Goal: Task Accomplishment & Management: Use online tool/utility

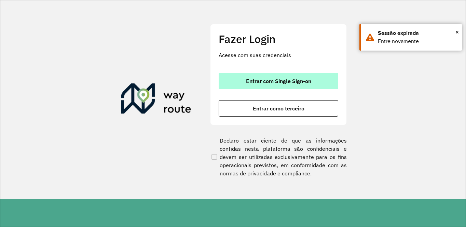
click at [273, 80] on span "Entrar com Single Sign-on" at bounding box center [278, 80] width 65 height 5
click at [274, 80] on span "Entrar com Single Sign-on" at bounding box center [278, 80] width 65 height 5
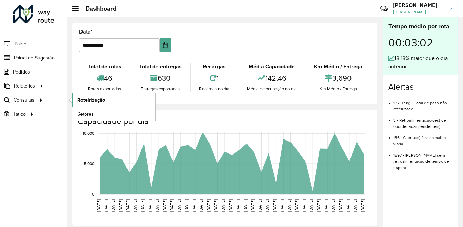
click at [109, 98] on link "Roteirização" at bounding box center [114, 100] width 84 height 14
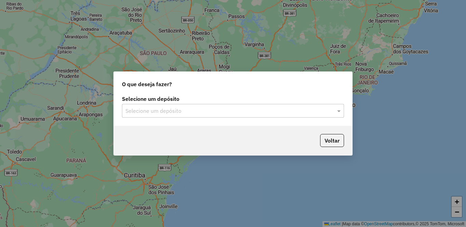
drag, startPoint x: 160, startPoint y: 105, endPoint x: 155, endPoint y: 118, distance: 13.9
click at [161, 105] on div "Selecione um depósito" at bounding box center [233, 111] width 222 height 14
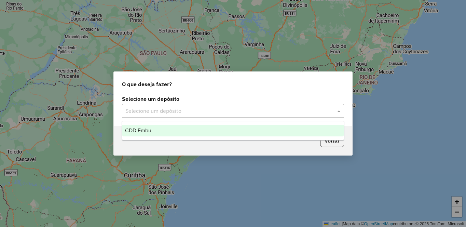
click at [143, 133] on div "CDD Embu" at bounding box center [232, 131] width 221 height 12
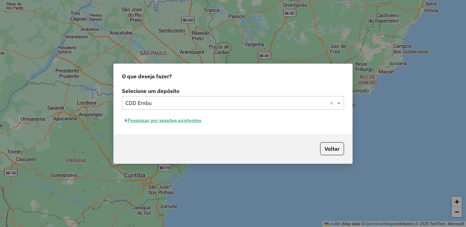
click at [149, 120] on button "Pesquisar por sessões existentes" at bounding box center [163, 120] width 82 height 11
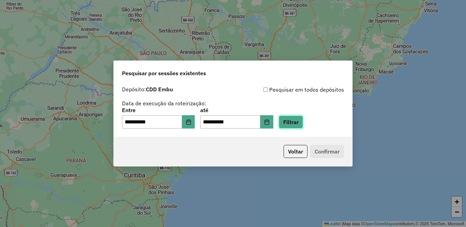
click at [303, 120] on button "Filtrar" at bounding box center [291, 121] width 24 height 13
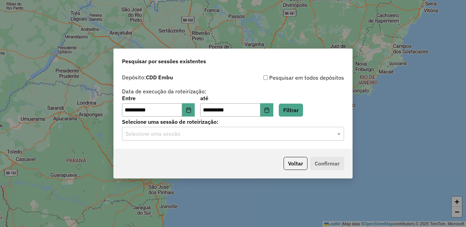
click at [148, 140] on div "Selecione uma sessão" at bounding box center [233, 134] width 222 height 14
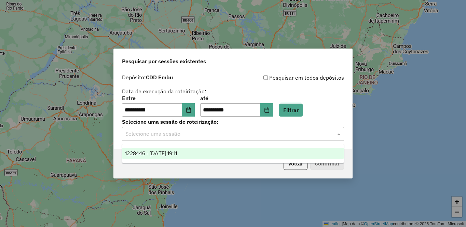
click at [148, 156] on div "1228446 - 12/08/2025 19:11" at bounding box center [232, 153] width 221 height 12
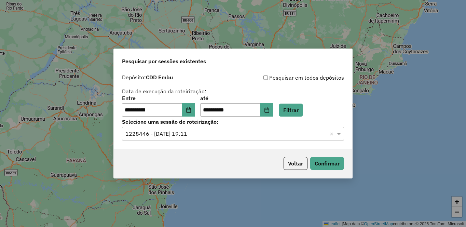
click at [326, 172] on div "Voltar Confirmar" at bounding box center [233, 162] width 238 height 29
click at [326, 163] on button "Confirmar" at bounding box center [327, 163] width 34 height 13
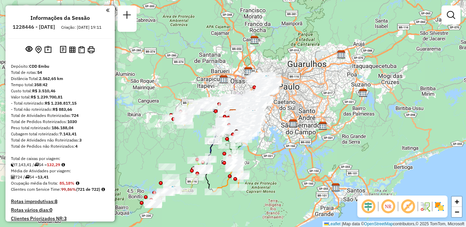
click at [444, 206] on img at bounding box center [438, 206] width 11 height 11
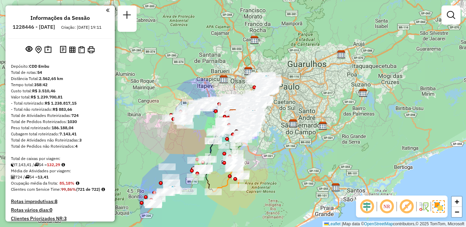
click at [403, 206] on em at bounding box center [406, 206] width 16 height 16
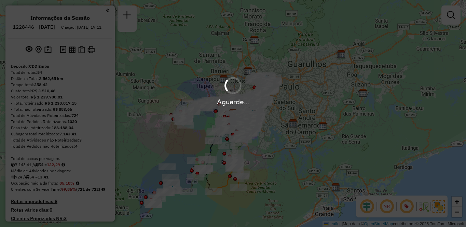
click at [386, 205] on hb-app "Aguarde... Pop-up bloqueado! Seu navegador bloqueou automáticamente a abertura …" at bounding box center [233, 113] width 466 height 227
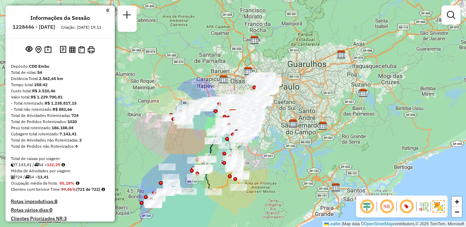
scroll to position [1284, 0]
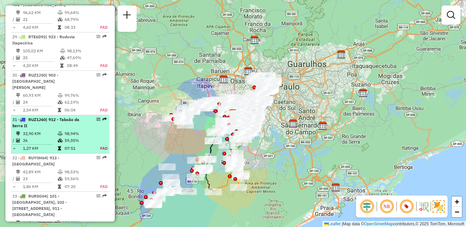
click at [73, 137] on td "59,35%" at bounding box center [78, 140] width 28 height 7
select select "**********"
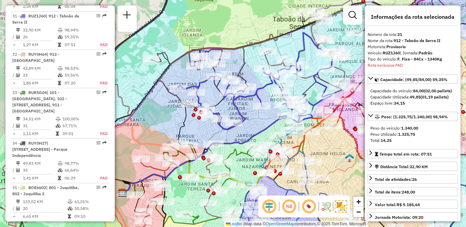
scroll to position [1246, 0]
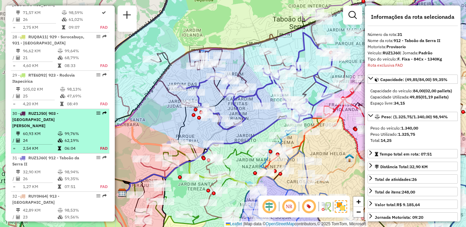
click at [55, 117] on div "30 - RUZ1J50 | 903 - [GEOGRAPHIC_DATA][PERSON_NAME]" at bounding box center [48, 119] width 72 height 18
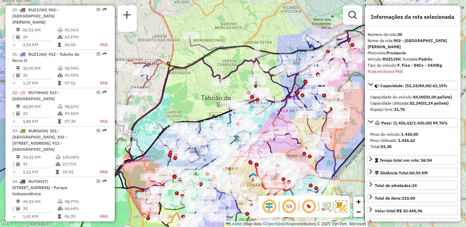
scroll to position [616, 0]
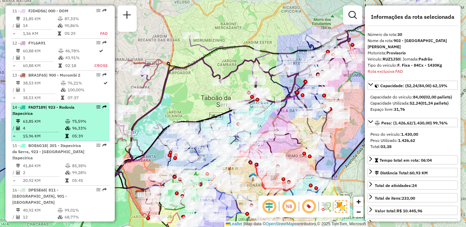
click at [67, 131] on td at bounding box center [68, 128] width 7 height 7
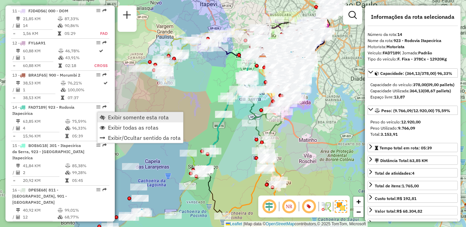
click at [111, 116] on span "Exibir somente esta rota" at bounding box center [138, 116] width 61 height 5
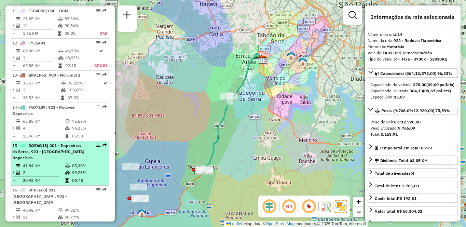
scroll to position [2085, 0]
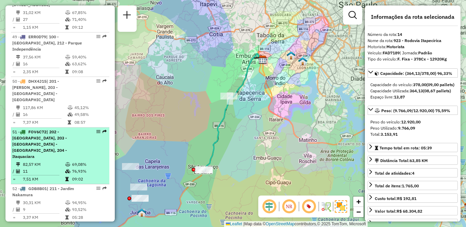
click at [55, 129] on div "51 - FOV6C72 | 202 - [GEOGRAPHIC_DATA], 203 - [GEOGRAPHIC_DATA] - [GEOGRAPHIC_D…" at bounding box center [48, 144] width 72 height 31
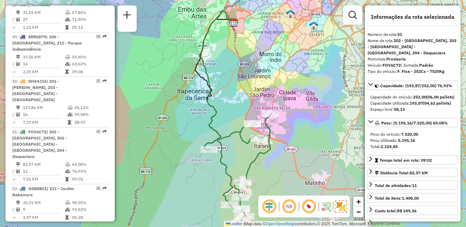
scroll to position [616, 0]
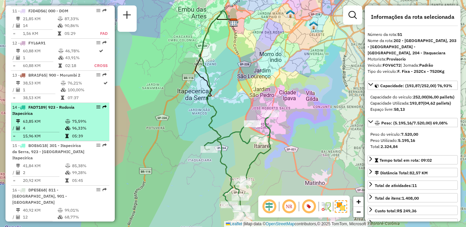
click at [67, 130] on icon at bounding box center [67, 128] width 5 height 4
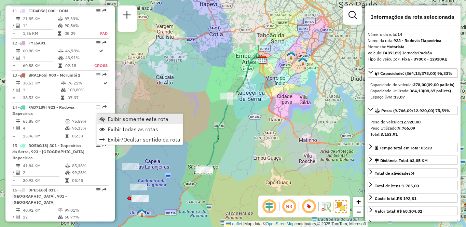
click at [112, 115] on link "Exibir somente esta rota" at bounding box center [140, 119] width 86 height 10
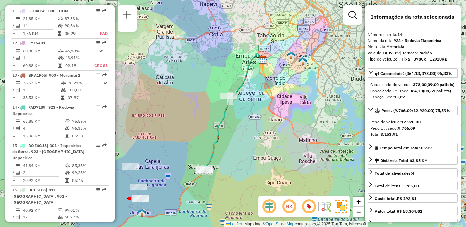
click at [289, 209] on em at bounding box center [289, 206] width 16 height 16
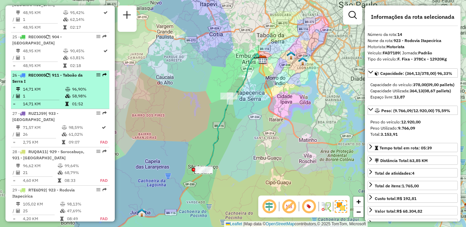
click at [94, 106] on td "01:52" at bounding box center [89, 103] width 34 height 7
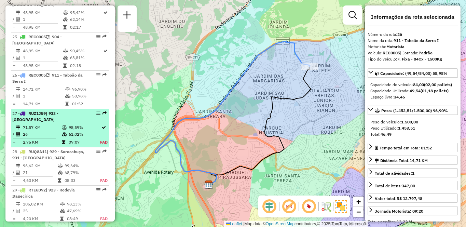
click at [78, 127] on td "98,59%" at bounding box center [84, 127] width 32 height 7
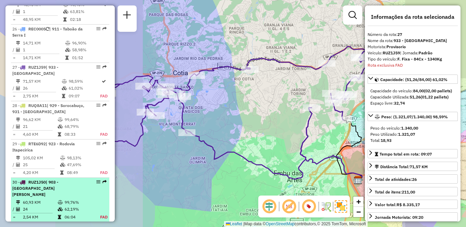
scroll to position [1235, 0]
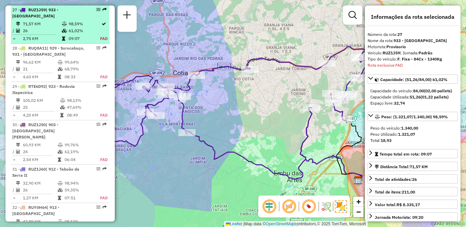
click at [73, 24] on td "98,59%" at bounding box center [84, 23] width 32 height 7
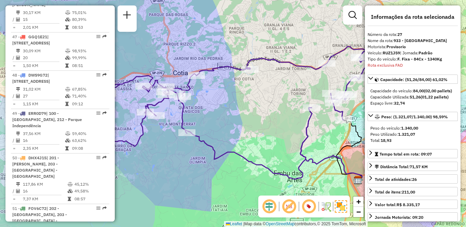
scroll to position [2912, 0]
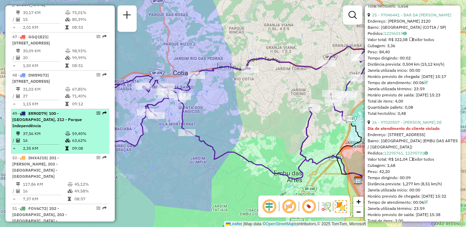
click at [60, 137] on td "16" at bounding box center [44, 140] width 42 height 7
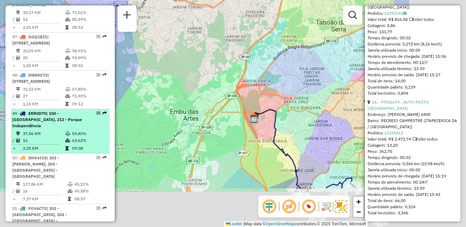
scroll to position [1953, 0]
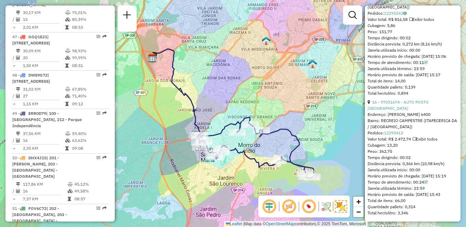
click at [268, 3] on div "Janela de atendimento Grade de atendimento Capacidade Transportadoras Veículos …" at bounding box center [233, 113] width 466 height 227
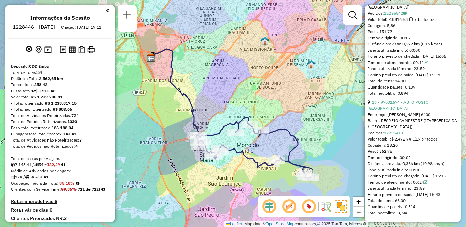
scroll to position [1494, 0]
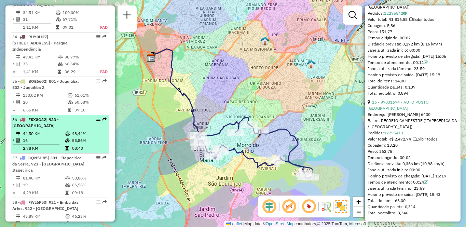
click at [83, 116] on div "36 - FSX8G32 | 933 - [GEOGRAPHIC_DATA]" at bounding box center [60, 122] width 96 height 12
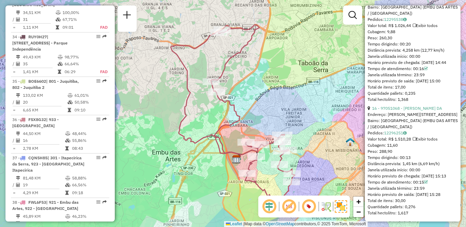
scroll to position [251, 0]
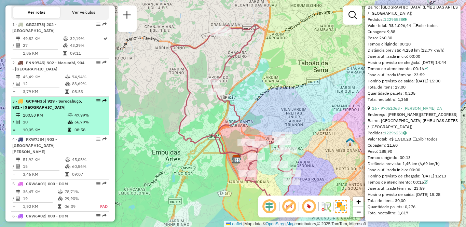
click at [17, 133] on td at bounding box center [19, 129] width 7 height 7
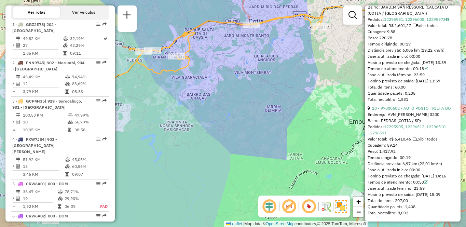
scroll to position [1532, 0]
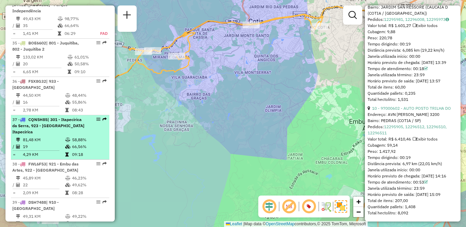
click at [51, 151] on td "4,29 KM" at bounding box center [44, 154] width 42 height 7
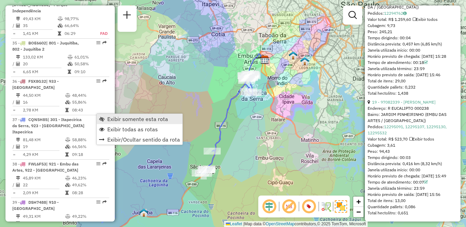
click at [129, 121] on span "Exibir somente esta rota" at bounding box center [137, 118] width 61 height 5
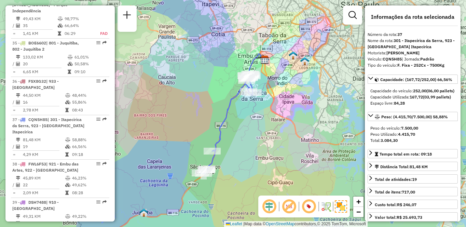
scroll to position [1653, 0]
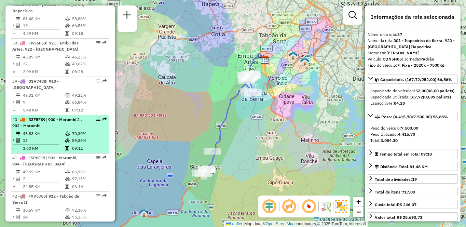
click at [49, 117] on span "| 900 - Morumbi 2 , 902 - Morumbi" at bounding box center [47, 122] width 70 height 11
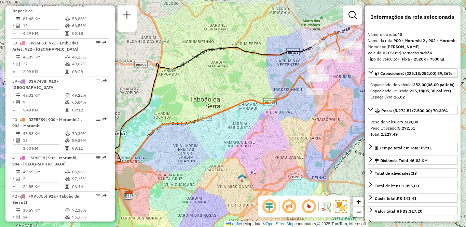
drag, startPoint x: 265, startPoint y: 72, endPoint x: 239, endPoint y: 74, distance: 26.3
click at [239, 74] on div "Janela de atendimento Grade de atendimento Capacidade Transportadoras Veículos …" at bounding box center [233, 113] width 466 height 227
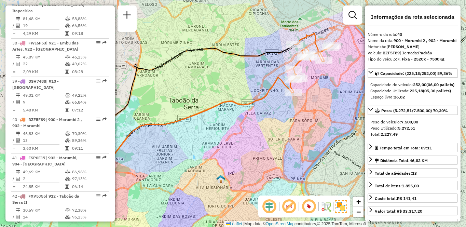
scroll to position [289, 0]
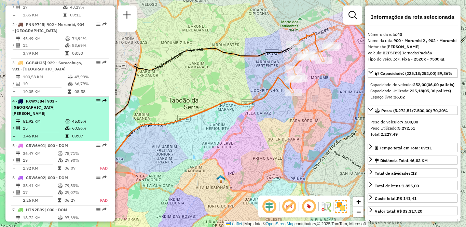
click at [56, 124] on td "51,92 KM" at bounding box center [44, 121] width 42 height 7
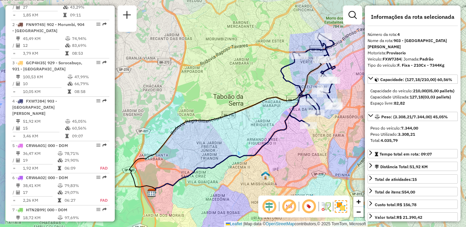
scroll to position [2168, 0]
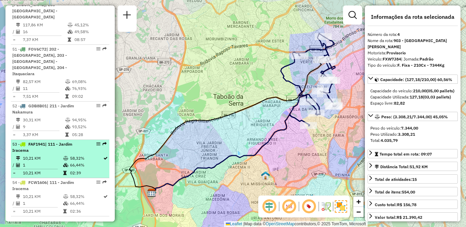
click at [61, 161] on td "1" at bounding box center [43, 164] width 40 height 7
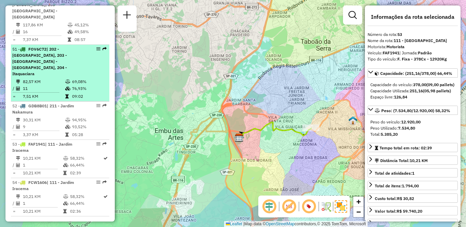
click at [56, 85] on td "11" at bounding box center [44, 88] width 42 height 7
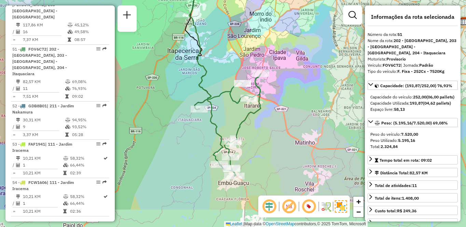
drag, startPoint x: 217, startPoint y: 102, endPoint x: 209, endPoint y: 66, distance: 36.9
click at [209, 66] on div "Janela de atendimento Grade de atendimento Capacidade Transportadoras Veículos …" at bounding box center [233, 113] width 466 height 227
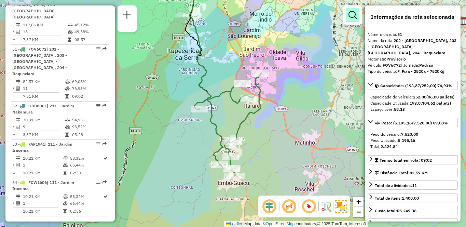
scroll to position [1806, 0]
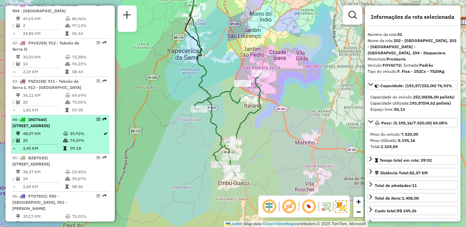
click at [50, 117] on span "| [STREET_ADDRESS]" at bounding box center [31, 122] width 38 height 11
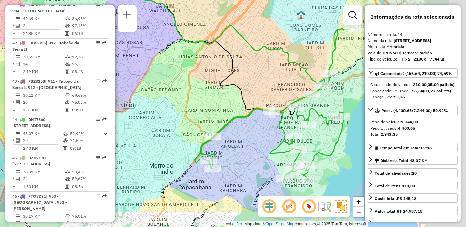
drag, startPoint x: 261, startPoint y: 107, endPoint x: 191, endPoint y: 66, distance: 81.2
click at [192, 66] on div "Janela de atendimento Grade de atendimento Capacidade Transportadoras Veículos …" at bounding box center [233, 113] width 466 height 227
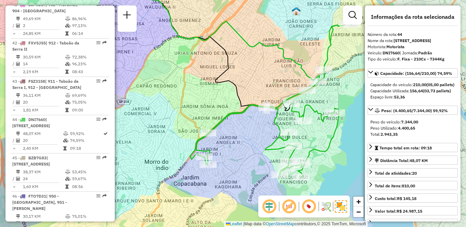
scroll to position [174, 0]
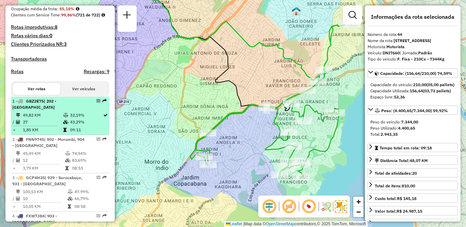
click at [48, 110] on div "1 - GBZ2E75 | 202 - [GEOGRAPHIC_DATA]" at bounding box center [48, 104] width 72 height 12
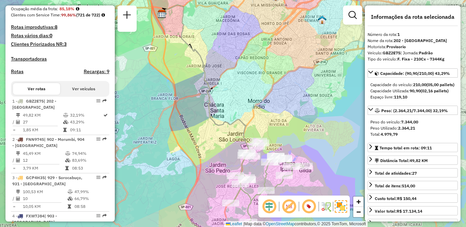
scroll to position [1614, 0]
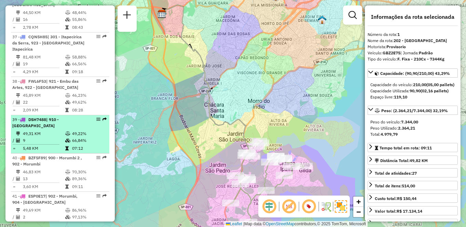
click at [32, 123] on div "39 - DSH7488 | 910 - Parque Ipê" at bounding box center [48, 122] width 72 height 12
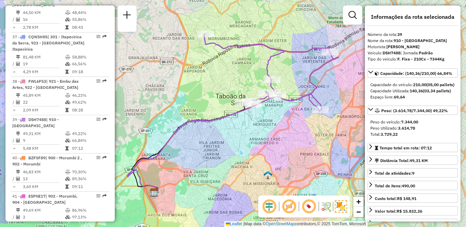
scroll to position [2047, 0]
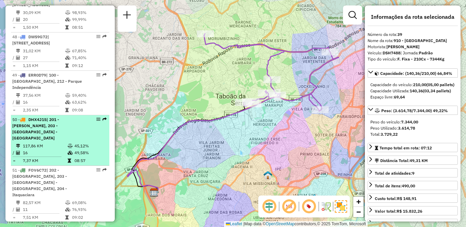
click at [32, 121] on span "| 201 - [PERSON_NAME], 203 - [GEOGRAPHIC_DATA] - [GEOGRAPHIC_DATA]" at bounding box center [35, 129] width 47 height 24
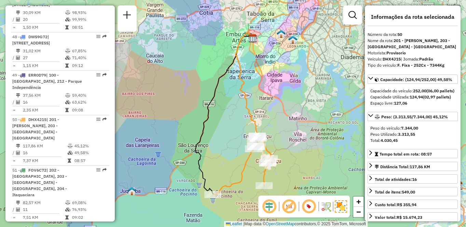
scroll to position [1882, 0]
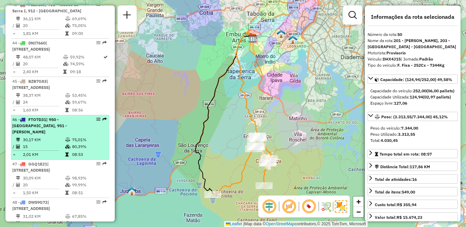
click at [62, 136] on td "30,17 KM" at bounding box center [44, 139] width 42 height 7
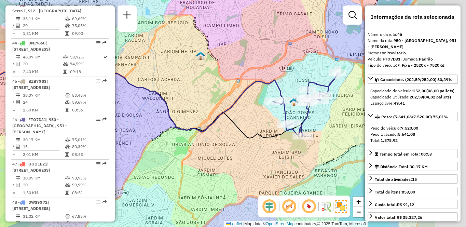
drag, startPoint x: 296, startPoint y: 119, endPoint x: 188, endPoint y: 98, distance: 110.2
click at [188, 98] on div "Janela de atendimento Grade de atendimento Capacidade Transportadoras Veículos …" at bounding box center [233, 113] width 466 height 227
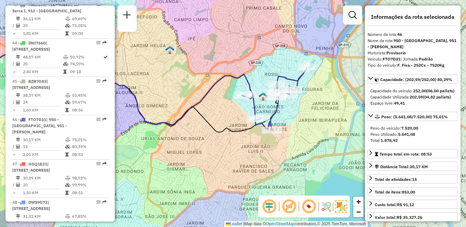
scroll to position [212, 0]
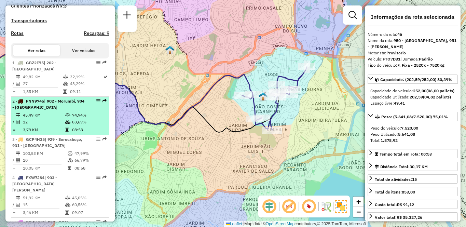
click at [36, 110] on div "2 - FNN9745 | 902 - Morumbi, 904 - [GEOGRAPHIC_DATA]" at bounding box center [48, 104] width 72 height 12
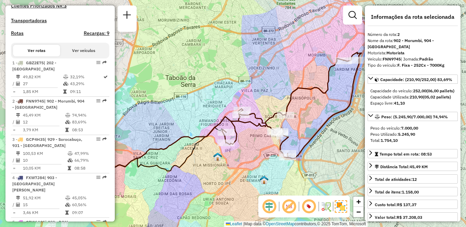
scroll to position [1767, 0]
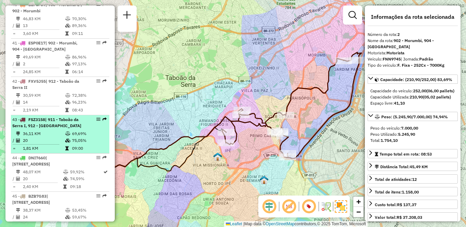
click at [63, 118] on span "| 911 - Taboão da Serra I, 912 - [GEOGRAPHIC_DATA]" at bounding box center [46, 122] width 69 height 11
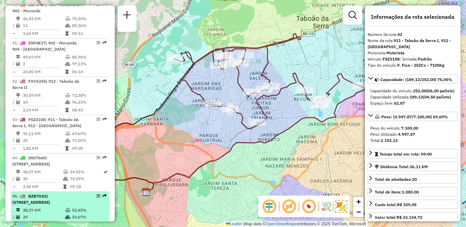
click at [46, 206] on td "38,37 KM" at bounding box center [44, 209] width 42 height 7
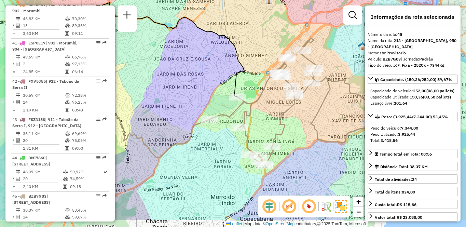
drag, startPoint x: 237, startPoint y: 110, endPoint x: 217, endPoint y: 85, distance: 32.5
click at [217, 85] on div "Janela de atendimento Grade de atendimento Capacidade Transportadoras Veículos …" at bounding box center [233, 113] width 466 height 227
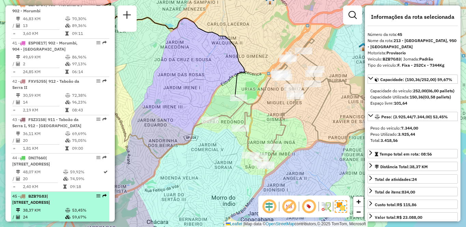
scroll to position [1801, 0]
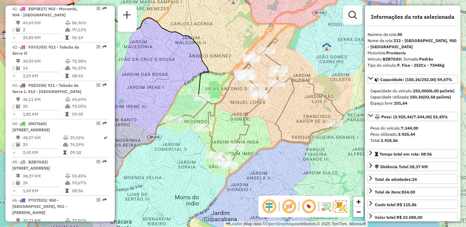
drag, startPoint x: 203, startPoint y: 79, endPoint x: 168, endPoint y: 79, distance: 35.8
click at [168, 79] on div "Janela de atendimento Grade de atendimento Capacidade Transportadoras Veículos …" at bounding box center [233, 113] width 466 height 227
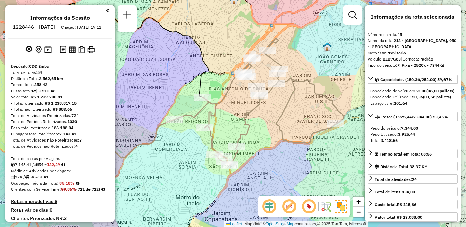
scroll to position [1284, 0]
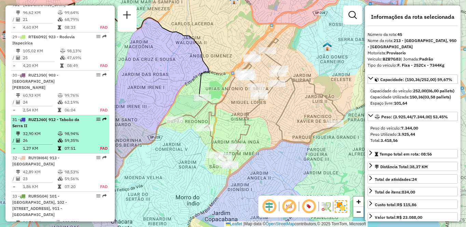
click at [52, 130] on td "32,90 KM" at bounding box center [40, 133] width 35 height 7
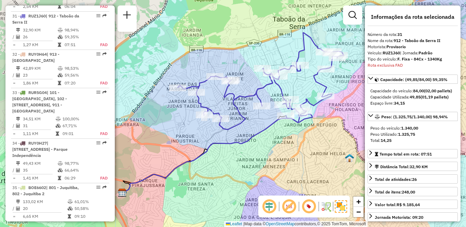
scroll to position [1920, 0]
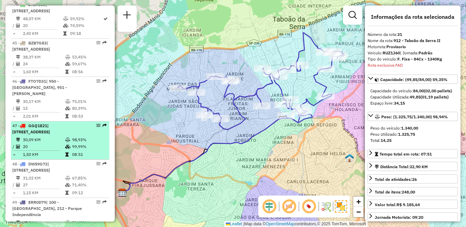
click at [65, 136] on td at bounding box center [68, 139] width 7 height 7
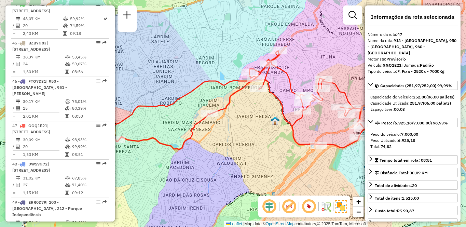
drag, startPoint x: 274, startPoint y: 139, endPoint x: 226, endPoint y: 125, distance: 50.1
click at [226, 125] on div "Janela de atendimento Grade de atendimento Capacidade Transportadoras Veículos …" at bounding box center [233, 113] width 466 height 227
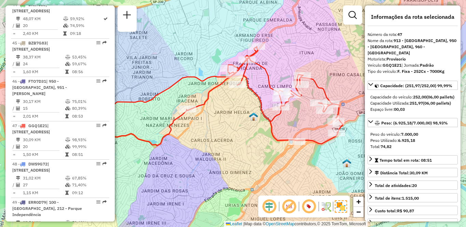
scroll to position [1576, 0]
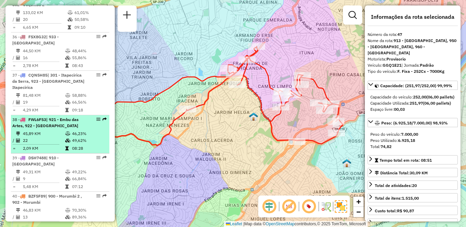
click at [51, 137] on td "22" at bounding box center [44, 140] width 42 height 7
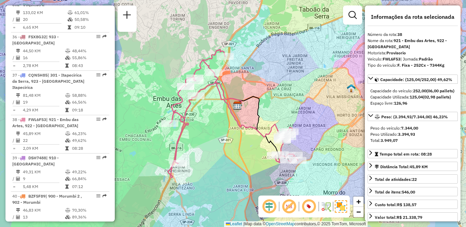
scroll to position [1691, 0]
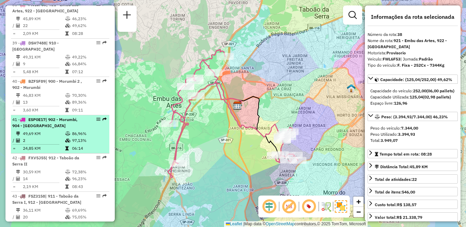
click at [22, 121] on span "| 902 - Morumbi, 904 - [GEOGRAPHIC_DATA]" at bounding box center [44, 122] width 65 height 11
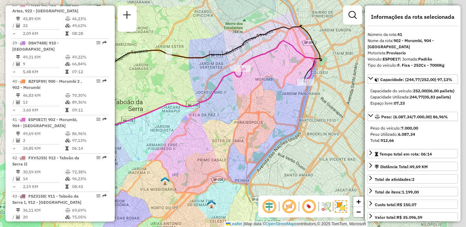
drag, startPoint x: 235, startPoint y: 99, endPoint x: 169, endPoint y: 97, distance: 65.9
click at [169, 97] on div "Janela de atendimento Grade de atendimento Capacidade Transportadoras Veículos …" at bounding box center [233, 113] width 466 height 227
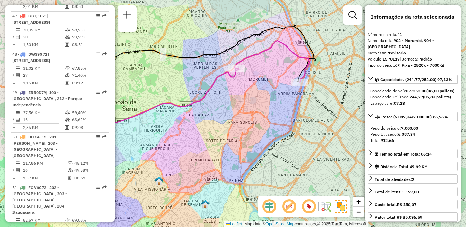
scroll to position [2206, 0]
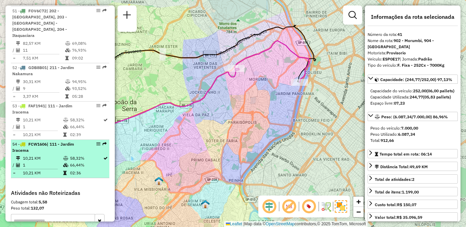
click at [65, 155] on td at bounding box center [66, 158] width 7 height 7
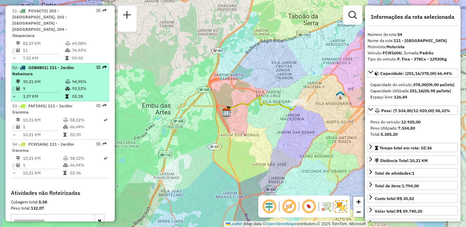
click at [67, 93] on td at bounding box center [68, 96] width 7 height 7
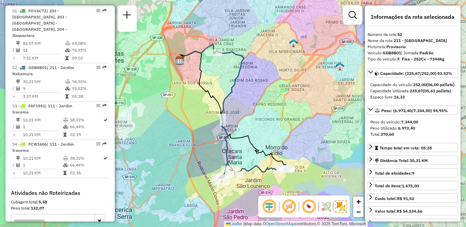
scroll to position [1729, 0]
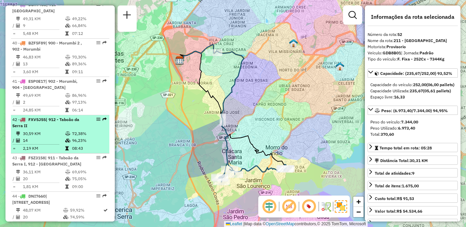
click at [59, 137] on td "14" at bounding box center [44, 140] width 42 height 7
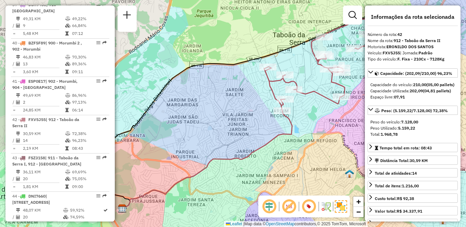
scroll to position [1965, 0]
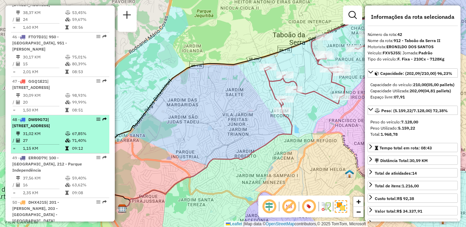
click at [72, 123] on li "48 - DWS9G72 | 111 - [GEOGRAPHIC_DATA], 970 - [GEOGRAPHIC_DATA] 31,02 KM 67,85%…" at bounding box center [60, 134] width 98 height 38
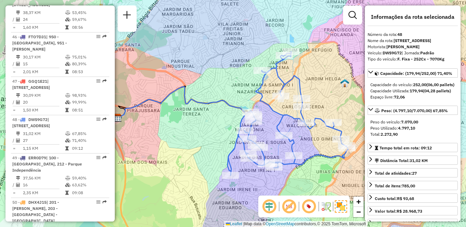
scroll to position [2130, 0]
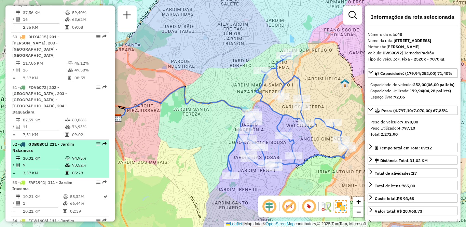
click at [54, 141] on div "52 - GDB8B01 | 211 - Jardim Nakamura" at bounding box center [48, 147] width 72 height 12
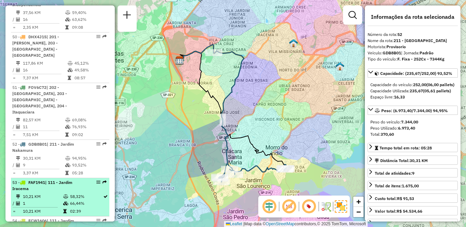
click at [47, 208] on td "10,21 KM" at bounding box center [43, 211] width 40 height 7
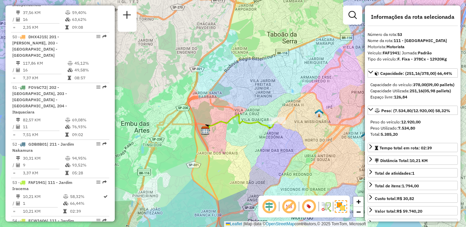
scroll to position [1494, 0]
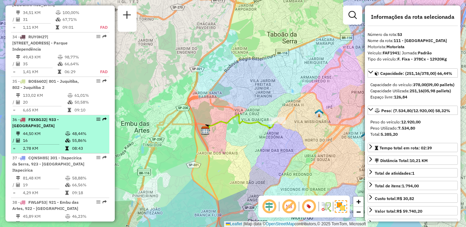
click at [11, 132] on li "36 - FSX8G32 | 933 - [GEOGRAPHIC_DATA] 44,50 KM 48,44% / 16 55,86% = 2,78 KM 08…" at bounding box center [60, 134] width 98 height 38
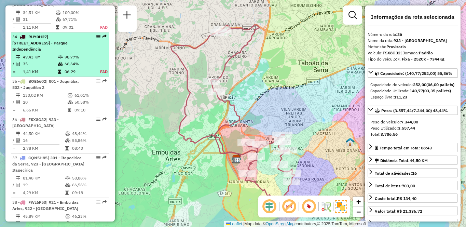
click at [68, 38] on span "| [STREET_ADDRESS] - Parque Independência" at bounding box center [39, 42] width 55 height 17
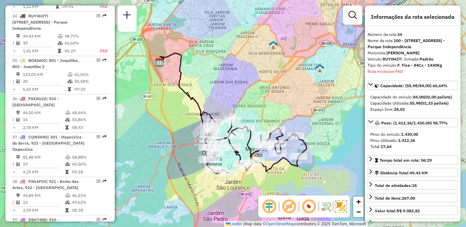
scroll to position [1360, 0]
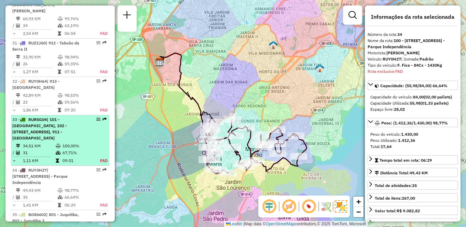
click at [65, 125] on span "| 101 - [GEOGRAPHIC_DATA], 102 - [STREET_ADDRESS], 911 - [GEOGRAPHIC_DATA]" at bounding box center [39, 129] width 55 height 24
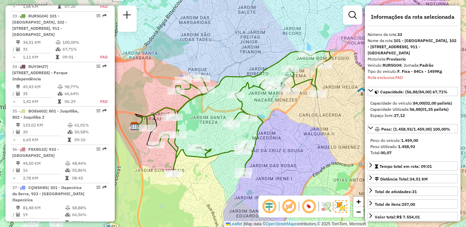
scroll to position [1965, 0]
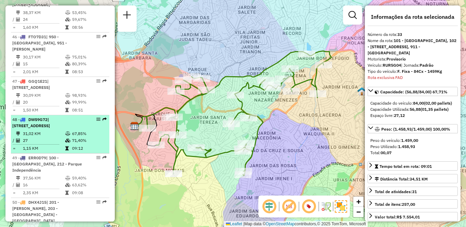
click at [59, 130] on td "31,02 KM" at bounding box center [44, 133] width 42 height 7
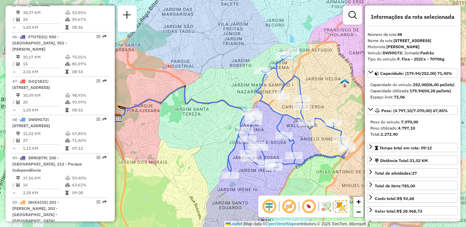
scroll to position [1208, 0]
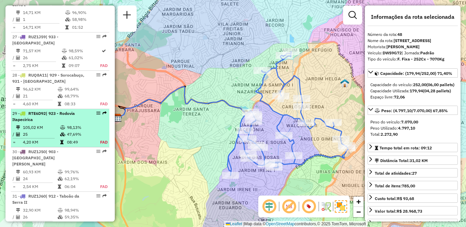
click at [53, 124] on td "105,02 KM" at bounding box center [41, 127] width 37 height 7
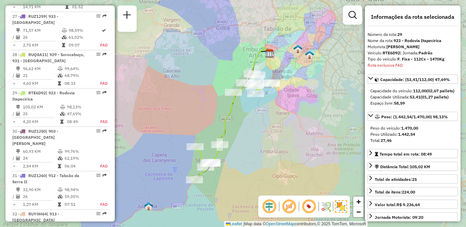
scroll to position [1311, 0]
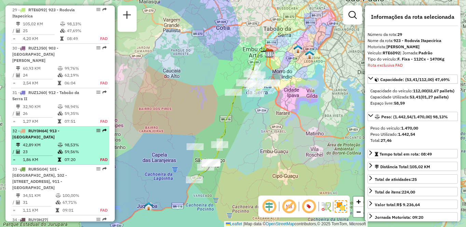
click at [48, 148] on td "23" at bounding box center [40, 151] width 35 height 7
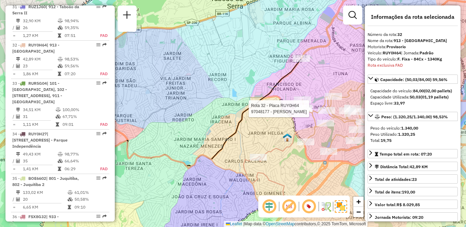
scroll to position [1426, 0]
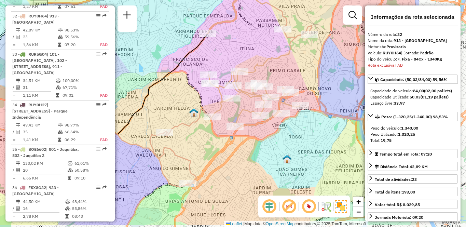
drag, startPoint x: 317, startPoint y: 170, endPoint x: 223, endPoint y: 145, distance: 97.2
click at [223, 145] on div "Janela de atendimento Grade de atendimento Capacidade Transportadoras Veículos …" at bounding box center [233, 113] width 466 height 227
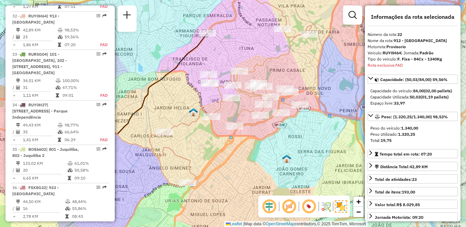
scroll to position [1169, 0]
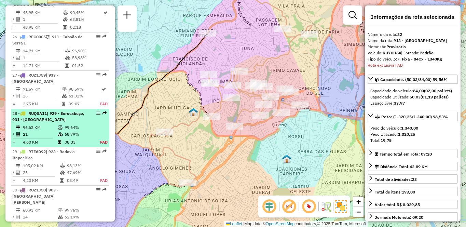
click at [64, 136] on td "68,79%" at bounding box center [78, 134] width 28 height 7
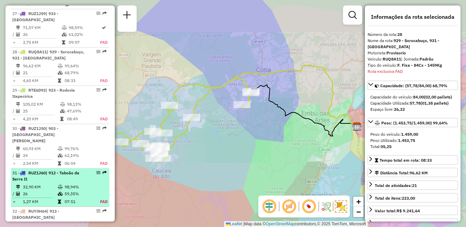
scroll to position [1273, 0]
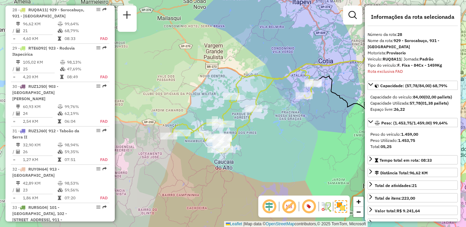
drag, startPoint x: 257, startPoint y: 160, endPoint x: 299, endPoint y: 150, distance: 43.5
click at [299, 150] on div "Janela de atendimento Grade de atendimento Capacidade Transportadoras Veículos …" at bounding box center [233, 113] width 466 height 227
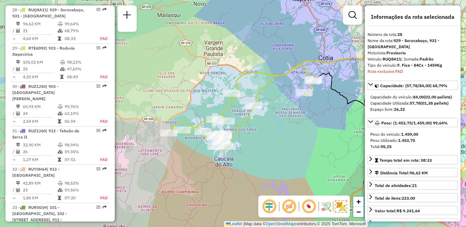
scroll to position [1767, 0]
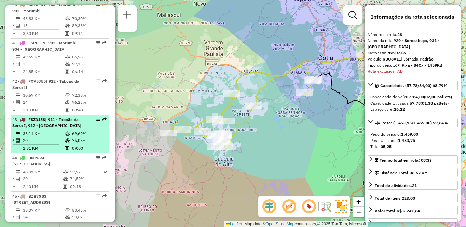
click at [52, 122] on div "43 - FSZ3158 | 911 - [GEOGRAPHIC_DATA], 912 - [GEOGRAPHIC_DATA]" at bounding box center [48, 122] width 72 height 12
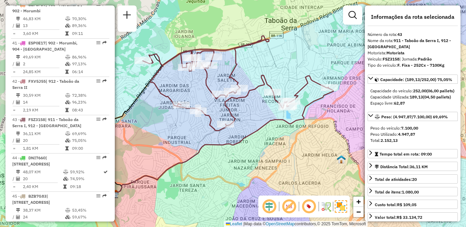
drag, startPoint x: 276, startPoint y: 125, endPoint x: 244, endPoint y: 127, distance: 31.8
click at [244, 127] on div "Janela de atendimento Grade de atendimento Capacidade Transportadoras Veículos …" at bounding box center [233, 113] width 466 height 227
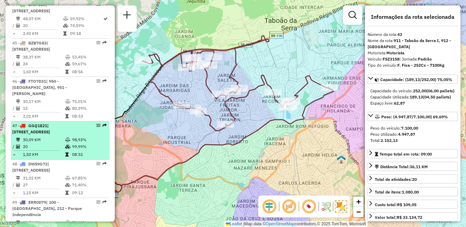
click at [58, 123] on div "47 - GGQ1E21 | 913 - [GEOGRAPHIC_DATA], 950 - [GEOGRAPHIC_DATA], 960 - [GEOGRAP…" at bounding box center [48, 129] width 72 height 12
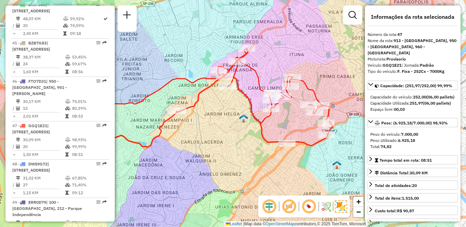
drag, startPoint x: 293, startPoint y: 137, endPoint x: 263, endPoint y: 133, distance: 29.6
click at [264, 134] on icon at bounding box center [208, 97] width 248 height 99
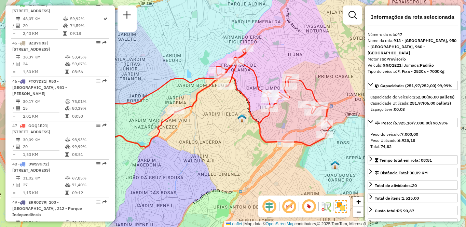
scroll to position [2047, 0]
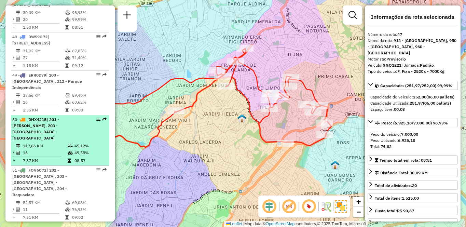
click at [74, 123] on div "50 - DHX4J15 | 201 - Embu Guaçu, 203 - Embu Guaçu - [GEOGRAPHIC_DATA]" at bounding box center [48, 128] width 72 height 25
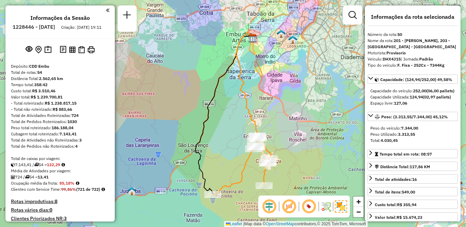
scroll to position [1729, 0]
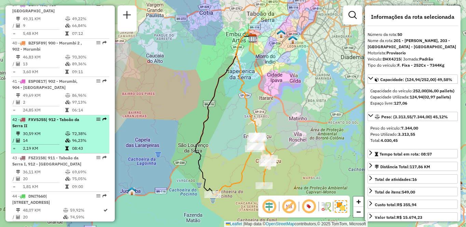
click at [41, 122] on div "42 - FXV5J55 | 912 - Taboão da Serra II" at bounding box center [48, 122] width 72 height 12
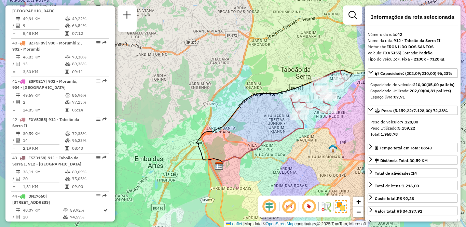
scroll to position [212, 0]
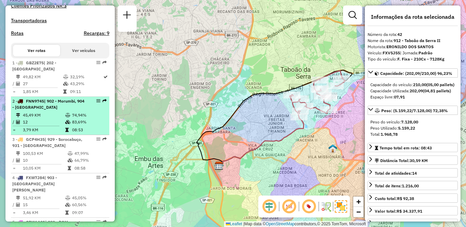
click at [66, 118] on td at bounding box center [68, 115] width 7 height 7
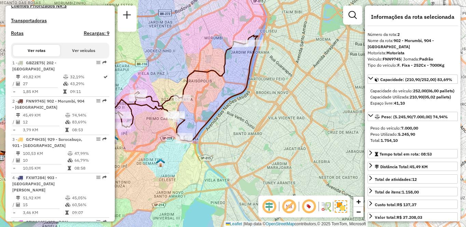
drag, startPoint x: 331, startPoint y: 155, endPoint x: 231, endPoint y: 137, distance: 102.0
click at [231, 137] on div "Janela de atendimento Grade de atendimento Capacidade Transportadoras Veículos …" at bounding box center [233, 113] width 466 height 227
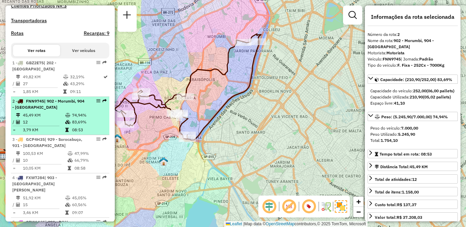
click at [79, 110] on div "2 - FNN9745 | 902 - Morumbi, 904 - [GEOGRAPHIC_DATA]" at bounding box center [48, 104] width 72 height 12
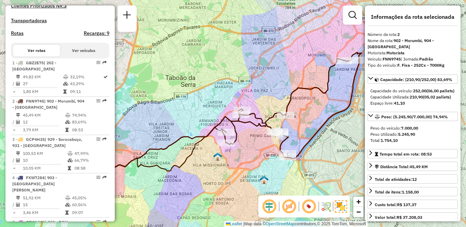
scroll to position [1614, 0]
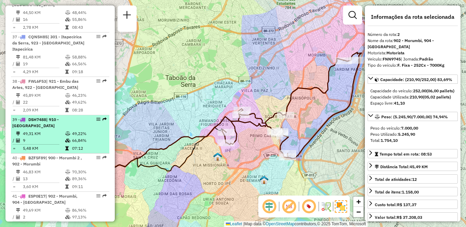
click at [58, 124] on li "39 - DSH7488 | 910 - Parque Ipê 49,31 KM 49,22% / 9 66,84% = 5,48 KM 07:12" at bounding box center [60, 134] width 98 height 38
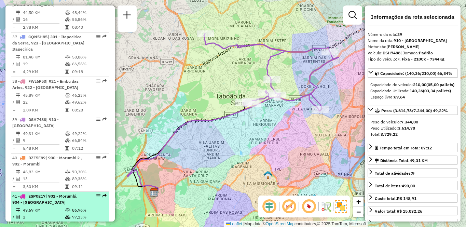
click at [61, 200] on li "41 - ESP0E17 | 902 - Morumbi, 904 - [GEOGRAPHIC_DATA] 49,69 KM 86,96% / 2 97,13…" at bounding box center [60, 210] width 98 height 38
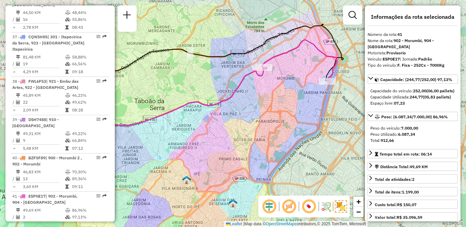
drag, startPoint x: 330, startPoint y: 103, endPoint x: 289, endPoint y: 100, distance: 40.7
click at [289, 100] on div "Janela de atendimento Grade de atendimento Capacidade Transportadoras Veículos …" at bounding box center [233, 113] width 466 height 227
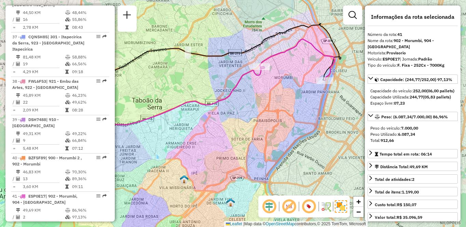
scroll to position [2206, 0]
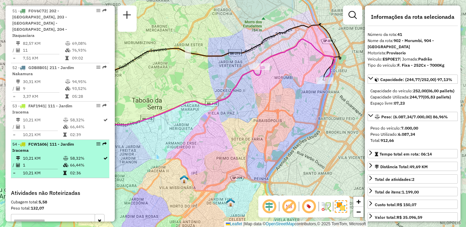
click at [58, 155] on td "10,21 KM" at bounding box center [43, 158] width 40 height 7
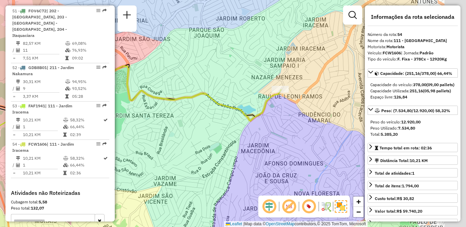
drag, startPoint x: 292, startPoint y: 142, endPoint x: 194, endPoint y: 125, distance: 99.0
click at [194, 125] on div "Janela de atendimento Grade de atendimento Capacidade Transportadoras Veículos …" at bounding box center [233, 113] width 466 height 227
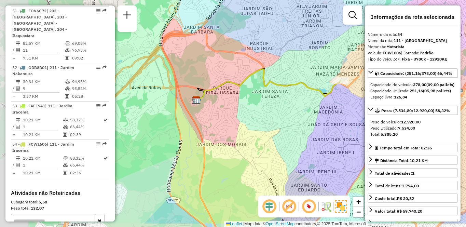
drag, startPoint x: 243, startPoint y: 133, endPoint x: 330, endPoint y: 106, distance: 91.1
click at [330, 106] on div "Janela de atendimento Grade de atendimento Capacidade Transportadoras Veículos …" at bounding box center [233, 113] width 466 height 227
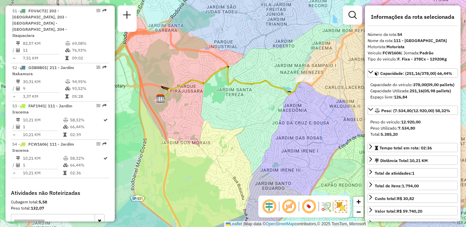
drag, startPoint x: 336, startPoint y: 121, endPoint x: 298, endPoint y: 111, distance: 39.3
click at [298, 121] on div "Janela de atendimento Grade de atendimento Capacidade Transportadoras Veículos …" at bounding box center [233, 113] width 466 height 227
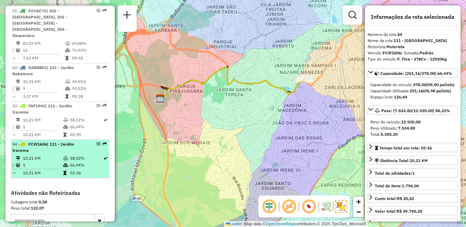
click at [56, 141] on div "54 - FCW1606 | 111 - [GEOGRAPHIC_DATA]" at bounding box center [48, 147] width 72 height 12
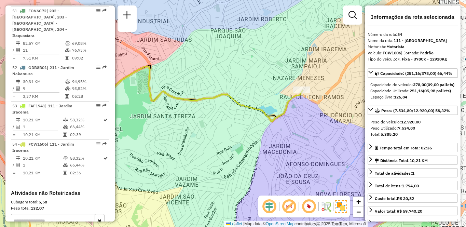
drag, startPoint x: 326, startPoint y: 150, endPoint x: 224, endPoint y: 137, distance: 103.3
click at [224, 137] on div "Janela de atendimento Grade de atendimento Capacidade Transportadoras Veículos …" at bounding box center [233, 113] width 466 height 227
